Goal: Task Accomplishment & Management: Use online tool/utility

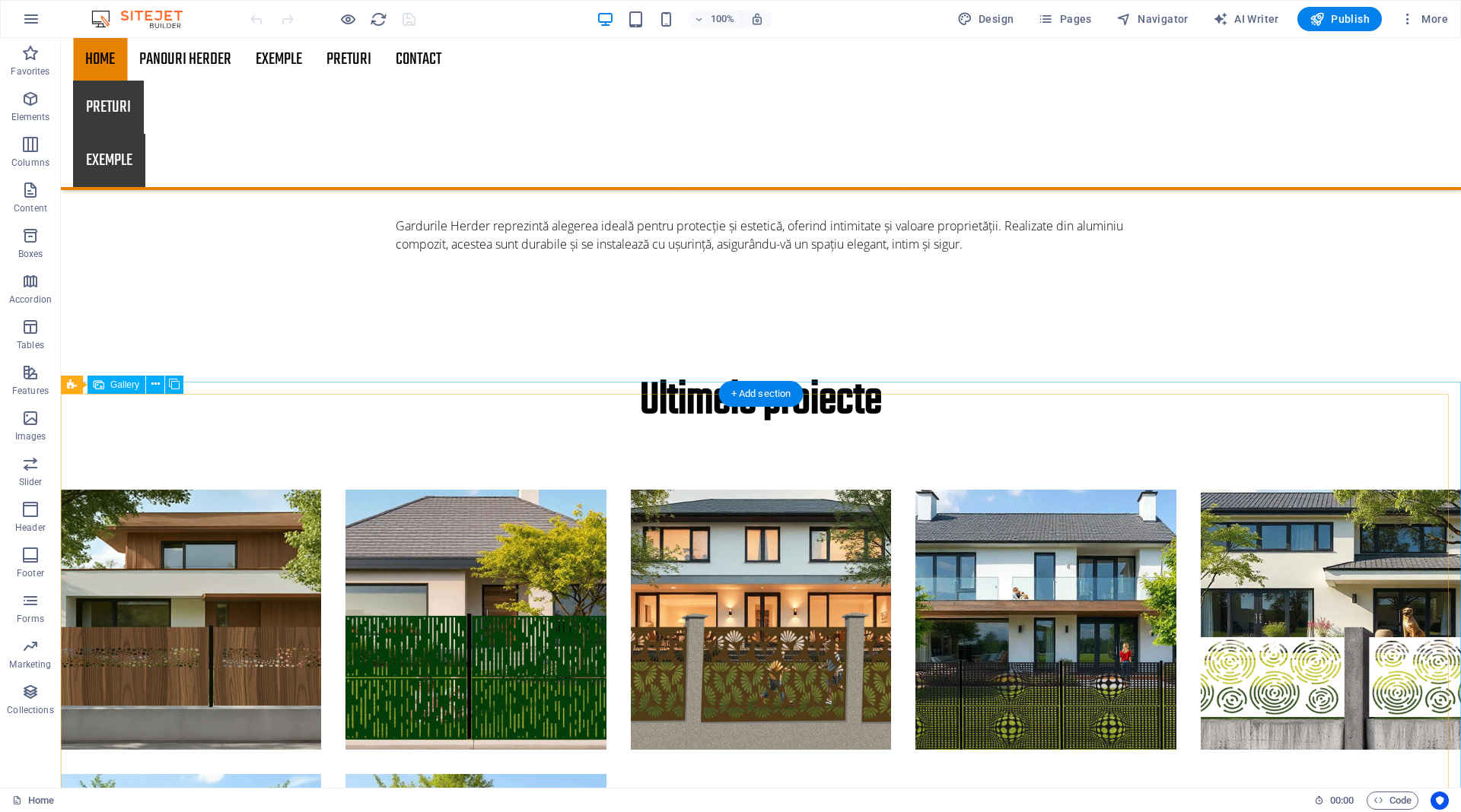
scroll to position [285, 0]
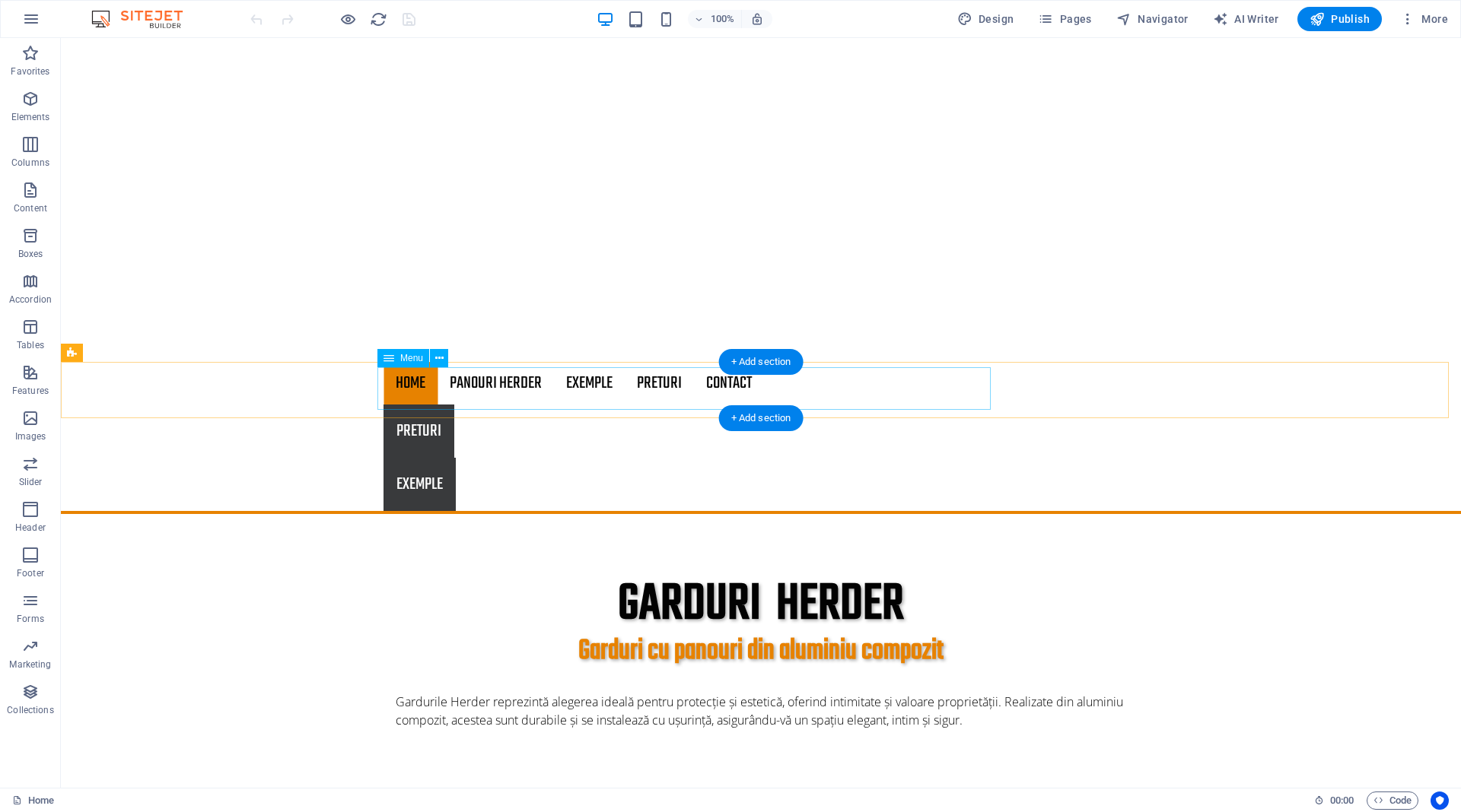
click at [654, 384] on nav "Home PANOURI HERDER EXEMPLE PRETURI Contact" at bounding box center [760, 383] width 755 height 43
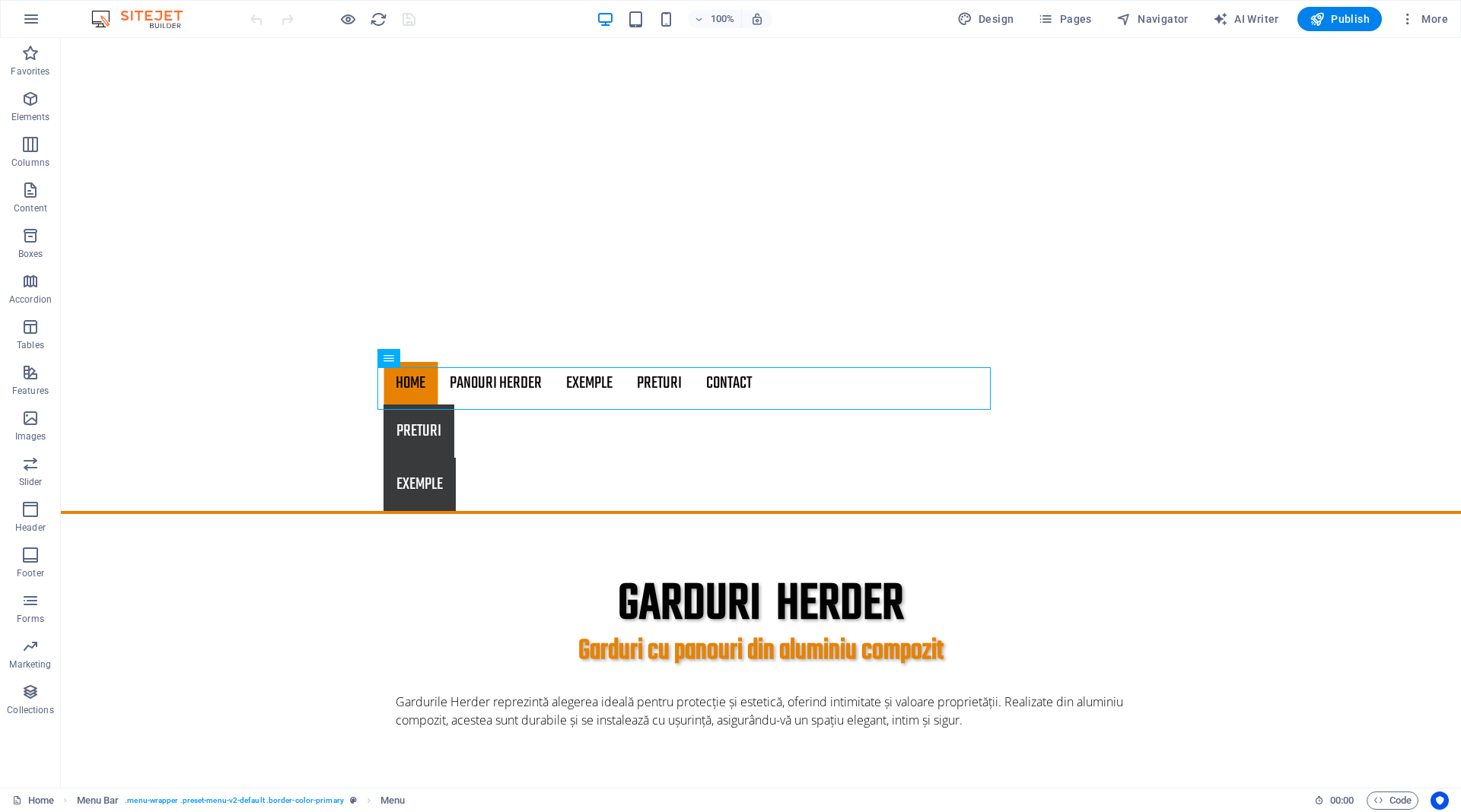
drag, startPoint x: 1071, startPoint y: 20, endPoint x: 1075, endPoint y: 34, distance: 14.6
click at [1071, 20] on span "Pages" at bounding box center [1064, 19] width 53 height 16
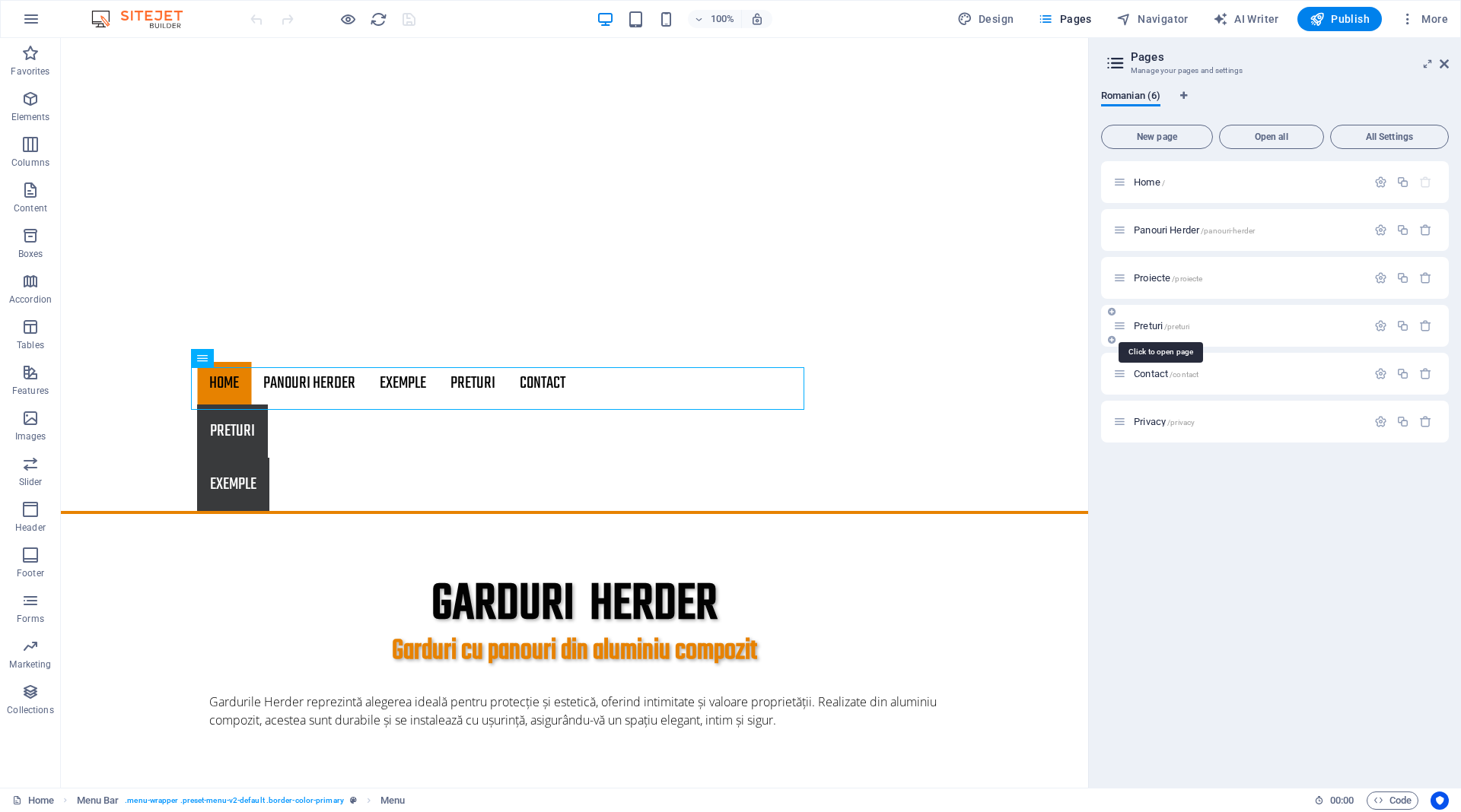
click at [1152, 325] on span "Preturi /preturi" at bounding box center [1161, 326] width 56 height 11
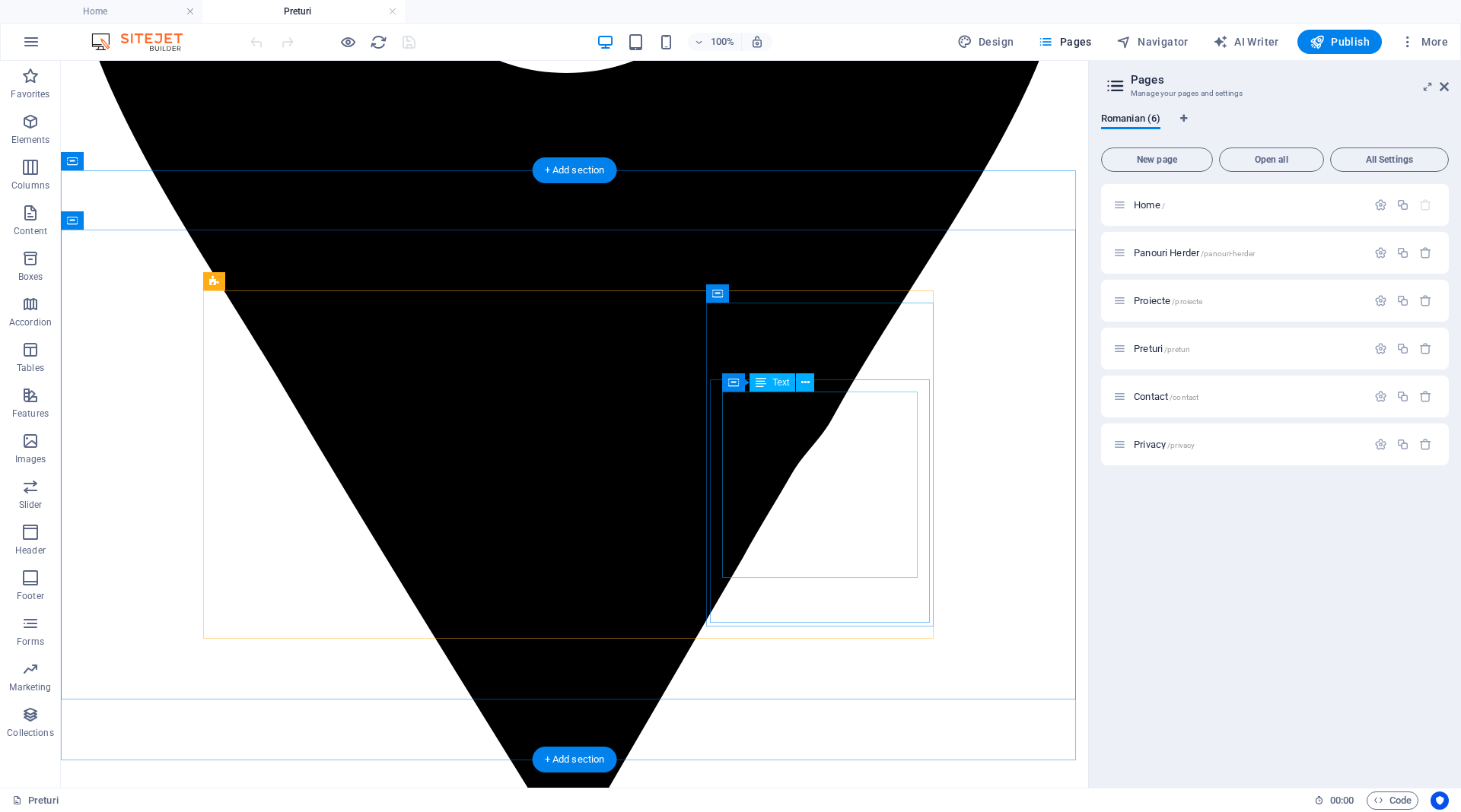
scroll to position [969, 0]
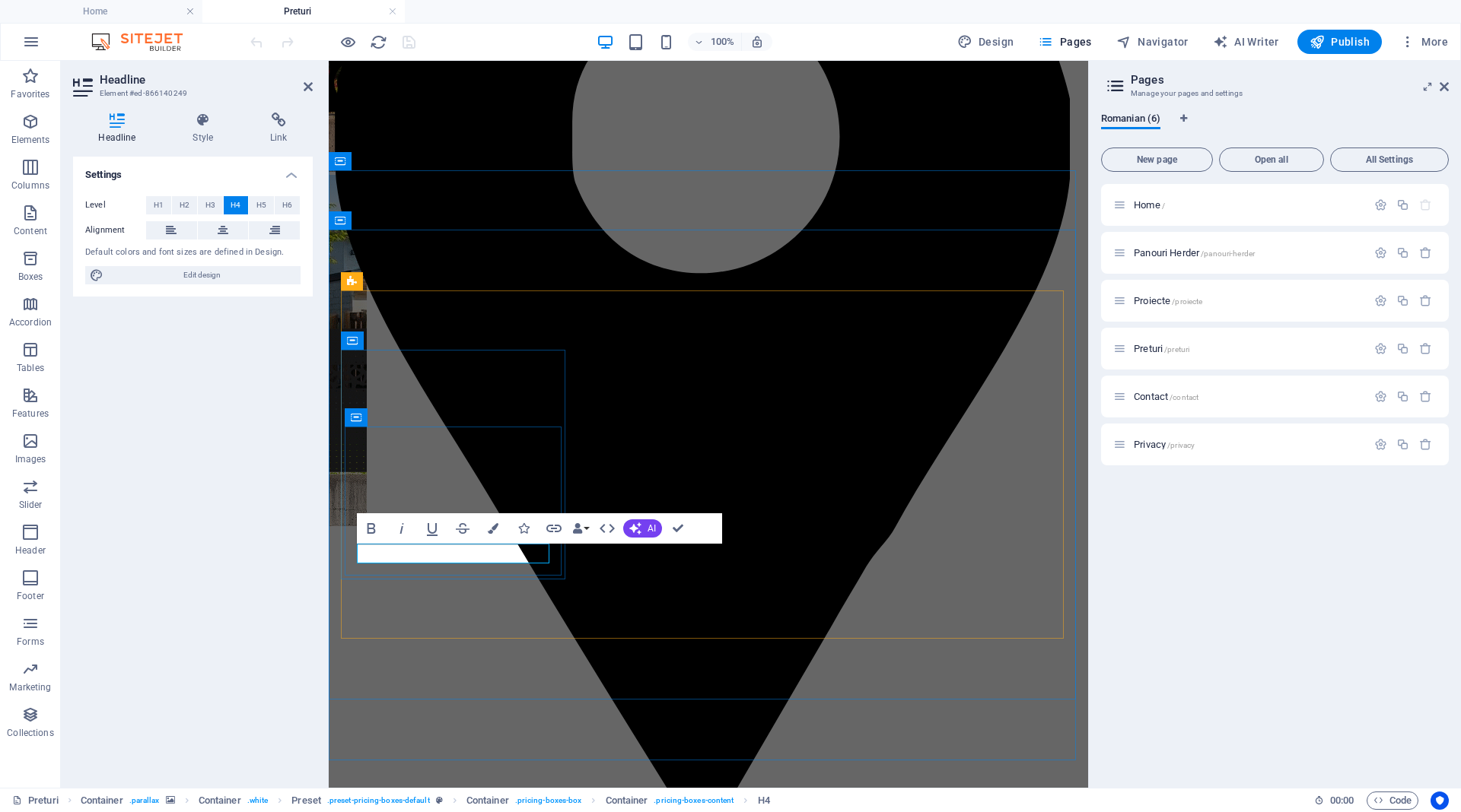
drag, startPoint x: 416, startPoint y: 553, endPoint x: 425, endPoint y: 564, distance: 14.2
click at [223, 512] on div "Settings Level H1 H2 H3 H4 H5 H6 Alignment Default colors and font sizes are de…" at bounding box center [193, 466] width 240 height 619
drag, startPoint x: 246, startPoint y: 34, endPoint x: 306, endPoint y: 88, distance: 80.7
click at [306, 88] on icon at bounding box center [308, 86] width 9 height 12
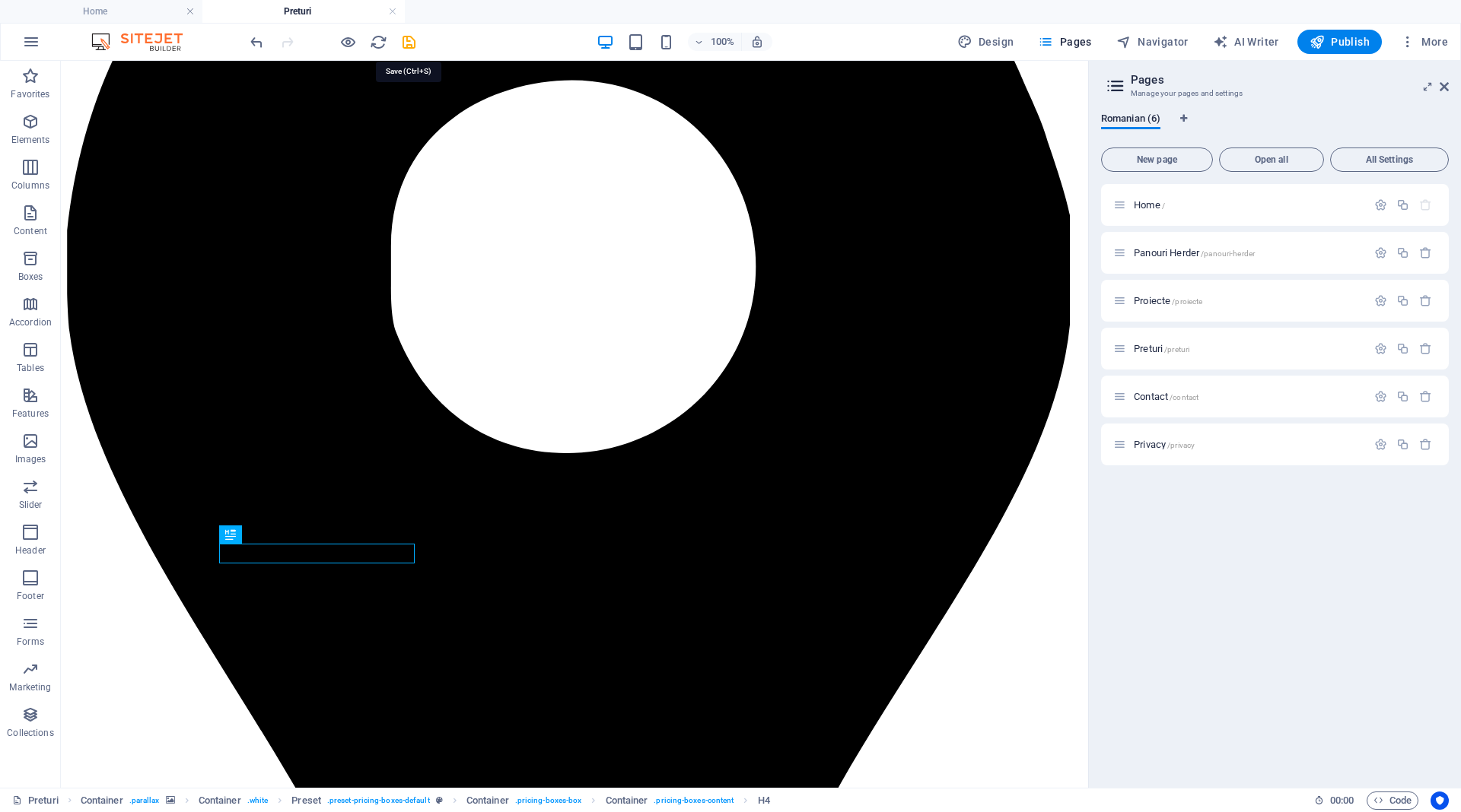
click at [408, 46] on icon "save" at bounding box center [408, 42] width 17 height 17
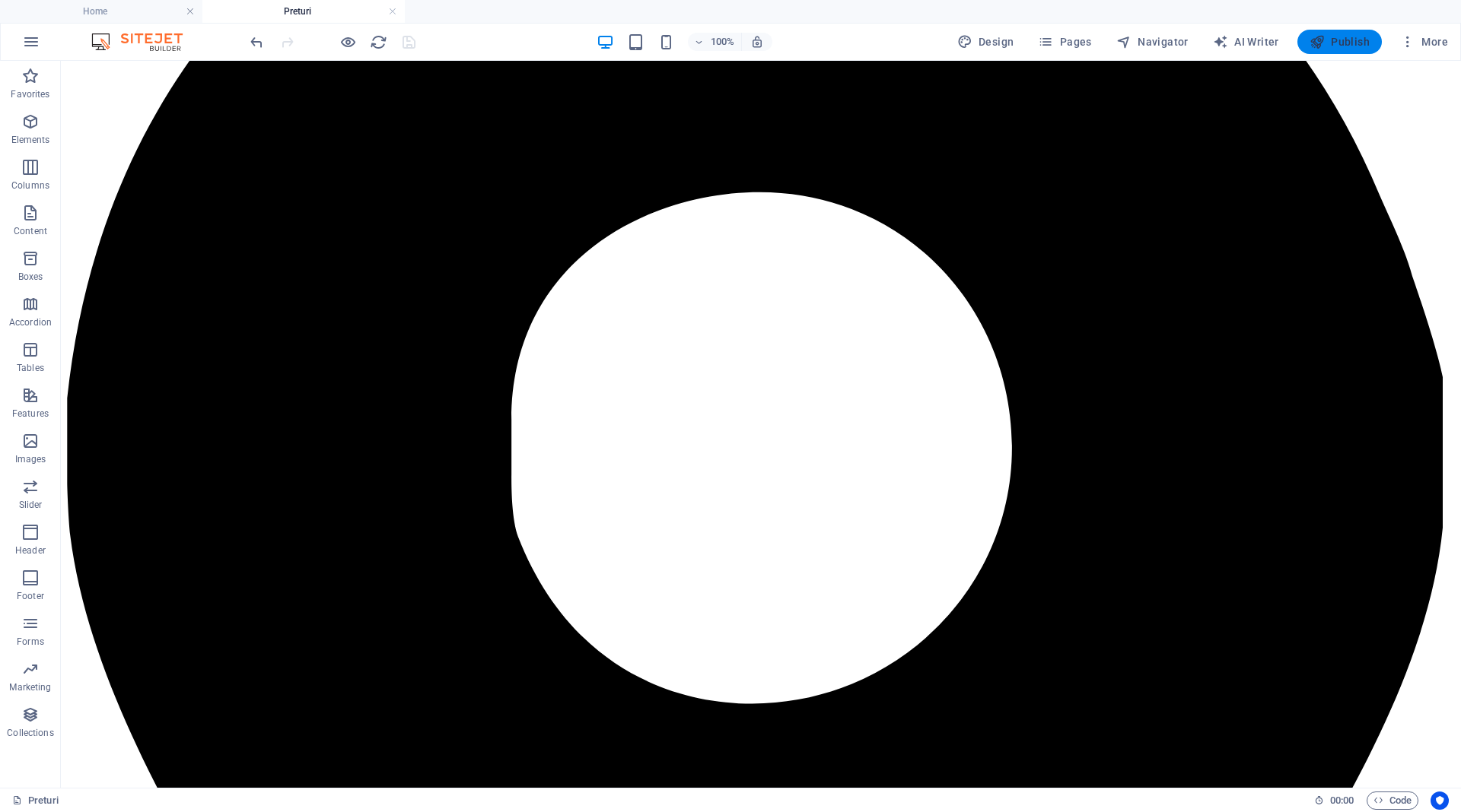
click at [1339, 42] on span "Publish" at bounding box center [1339, 42] width 60 height 16
